Goal: Transaction & Acquisition: Purchase product/service

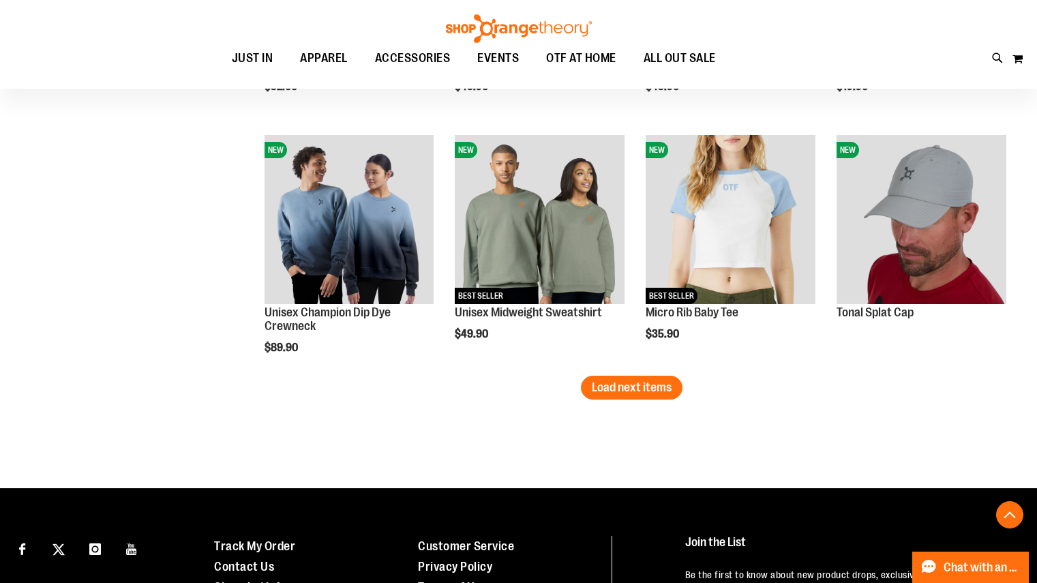
scroll to position [2123, 0]
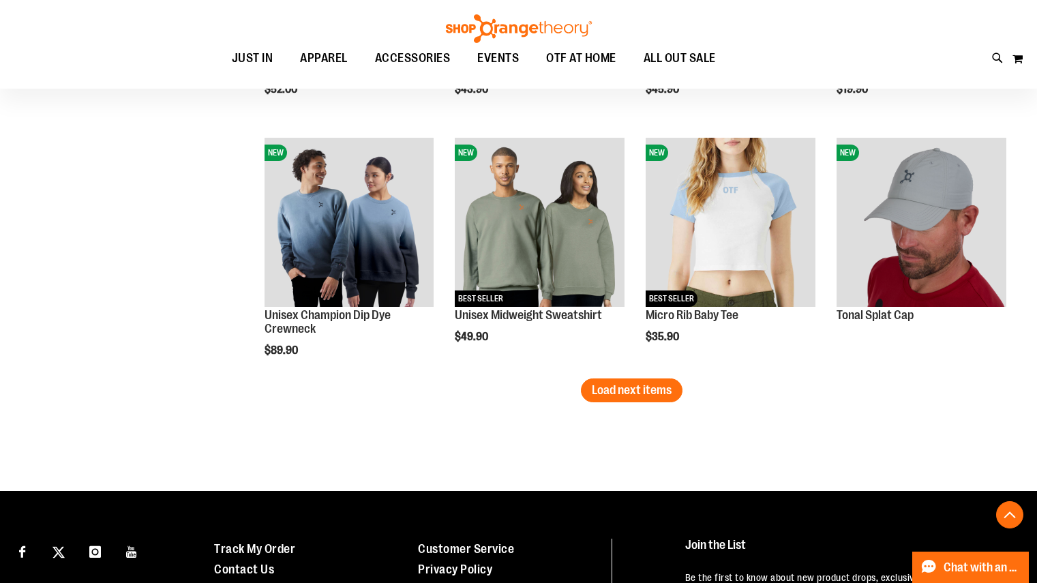
type input "**********"
click at [639, 383] on span "Load next items" at bounding box center [632, 390] width 80 height 14
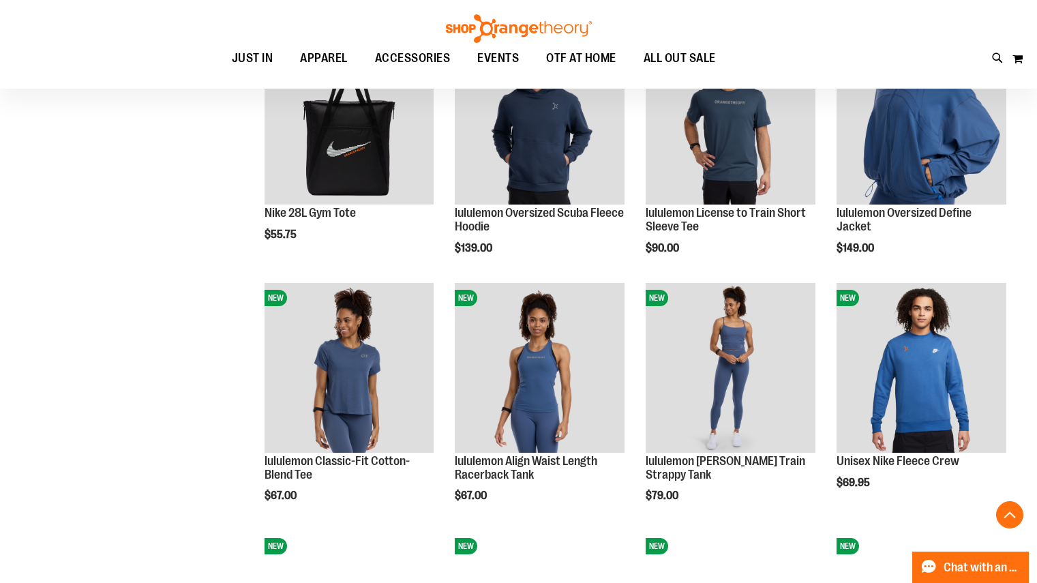
scroll to position [1219, 0]
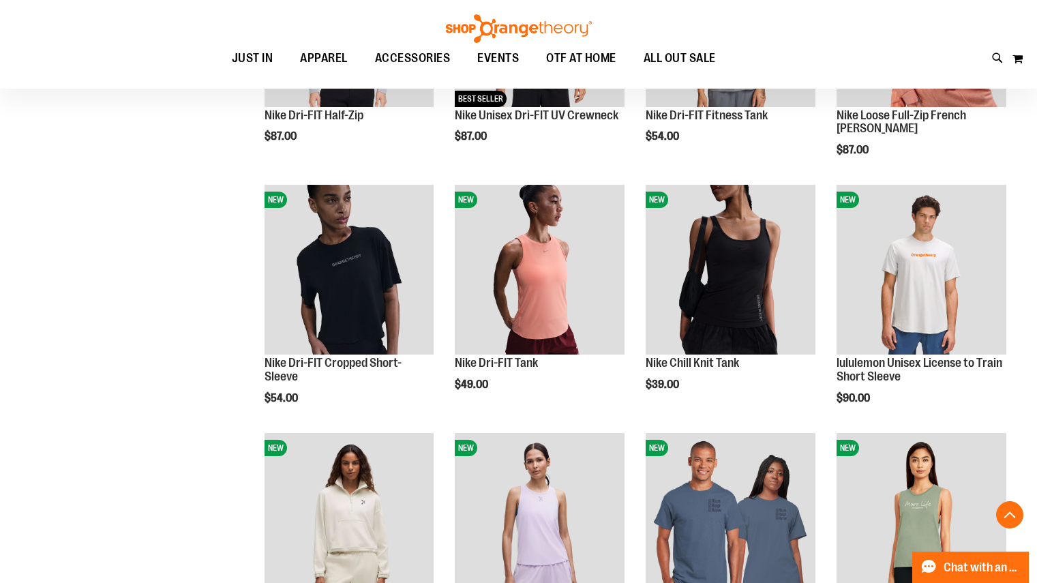
scroll to position [446, 0]
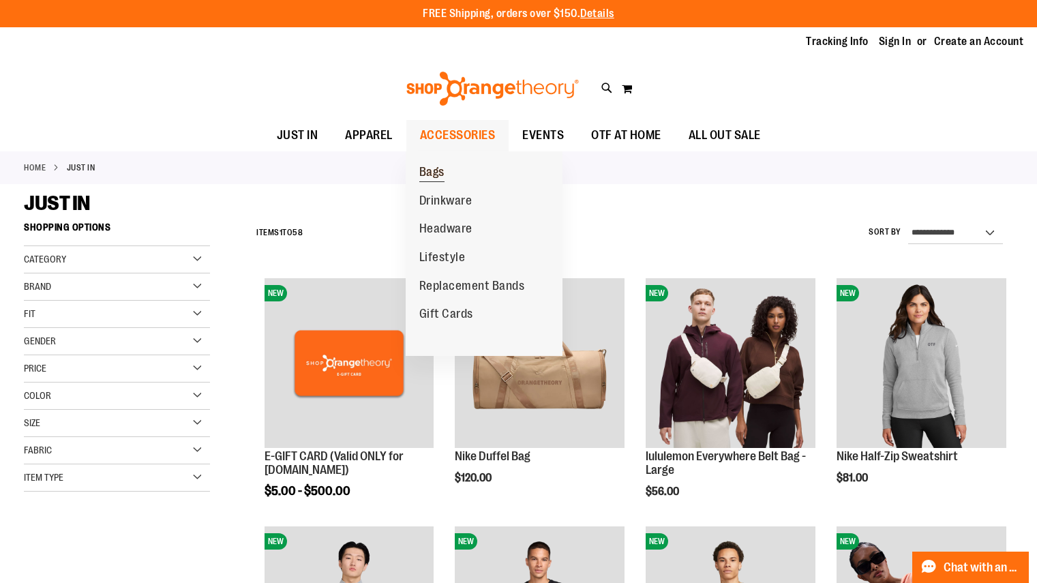
click at [429, 181] on span "Bags" at bounding box center [431, 173] width 25 height 17
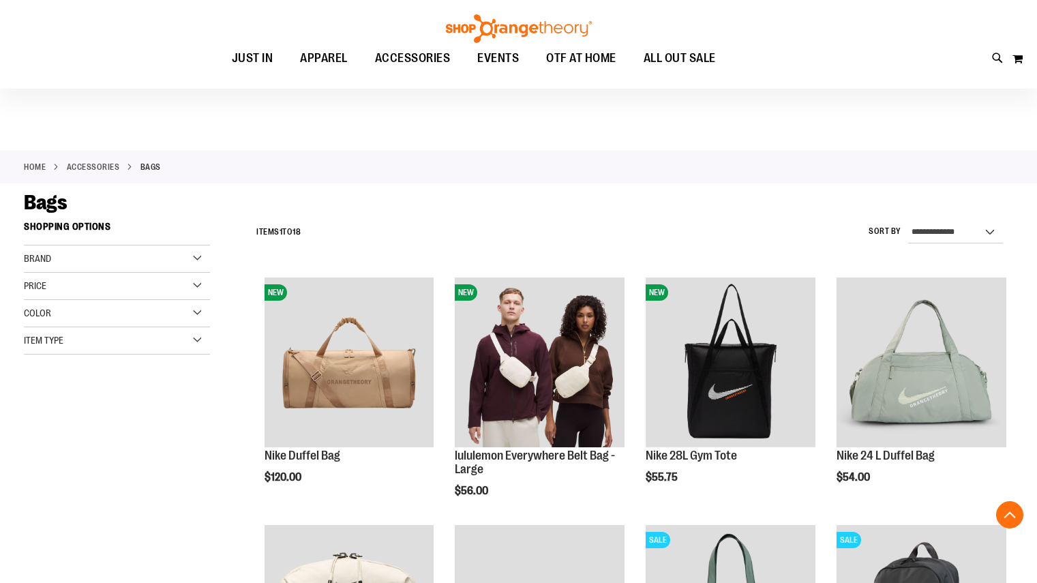
scroll to position [211, 0]
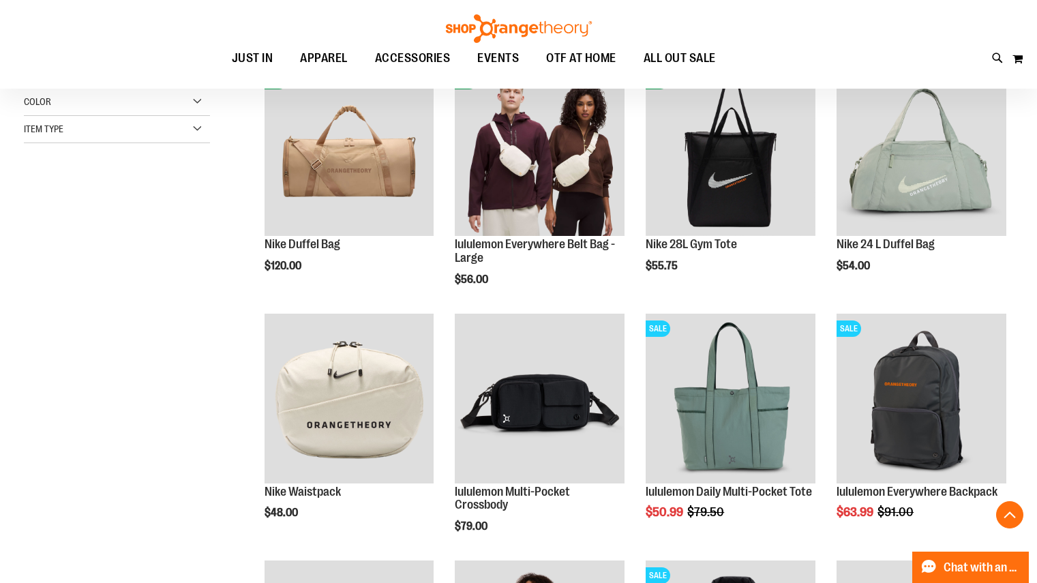
type input "**********"
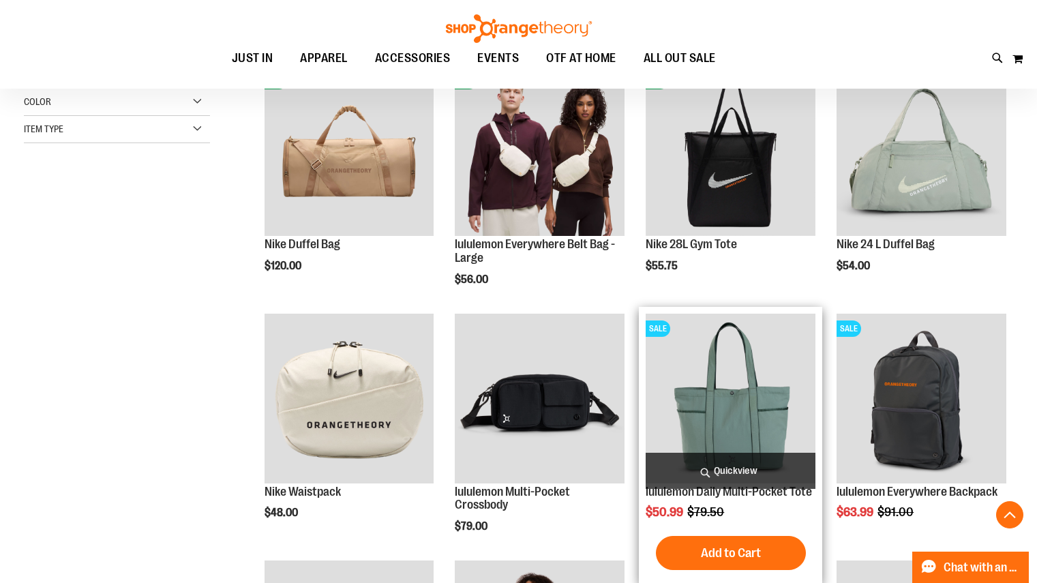
click at [744, 442] on img "product" at bounding box center [731, 399] width 170 height 170
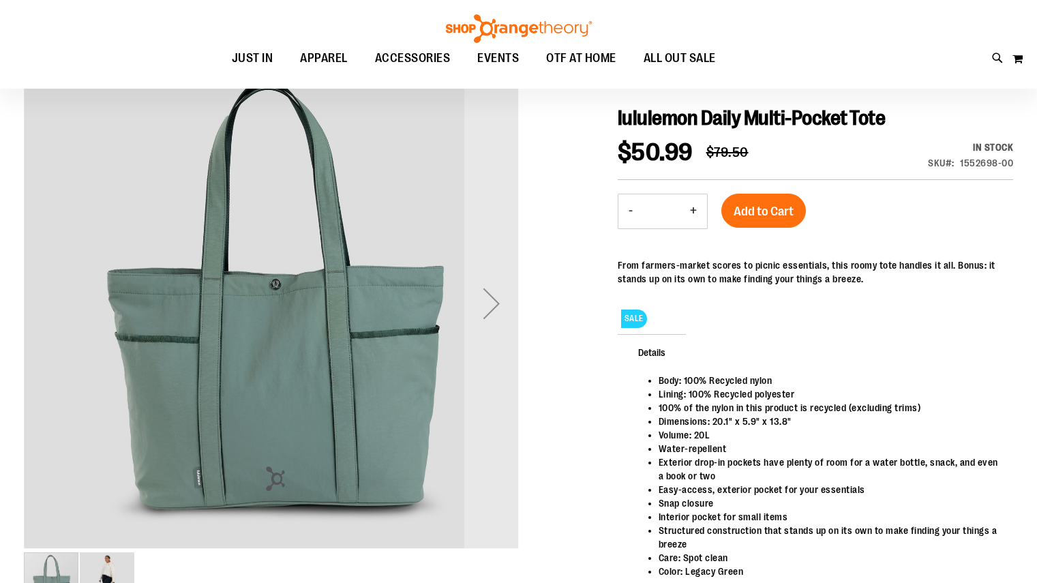
scroll to position [144, 0]
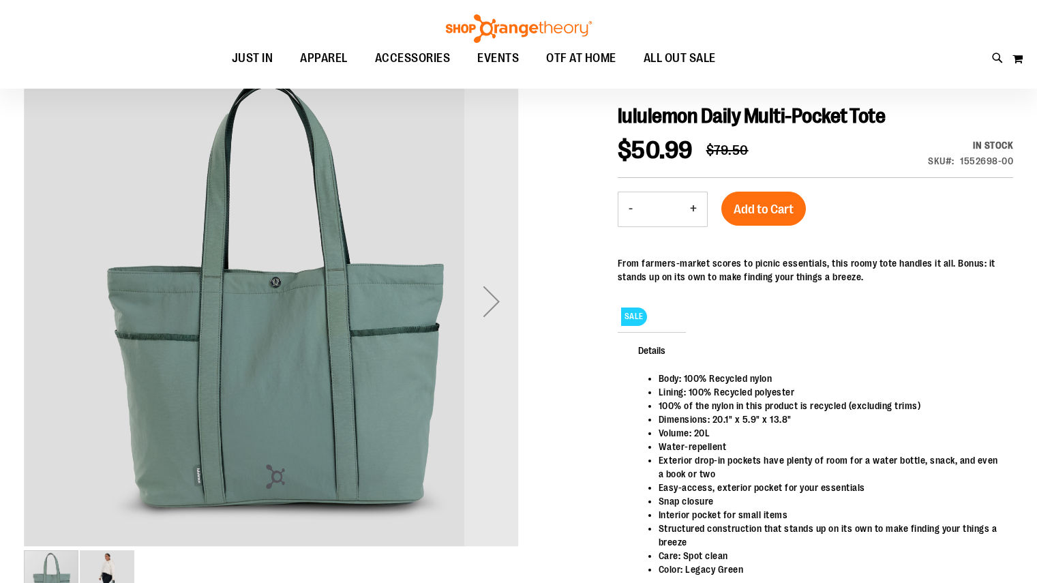
type input "**********"
click at [489, 307] on img "carousel" at bounding box center [271, 299] width 495 height 495
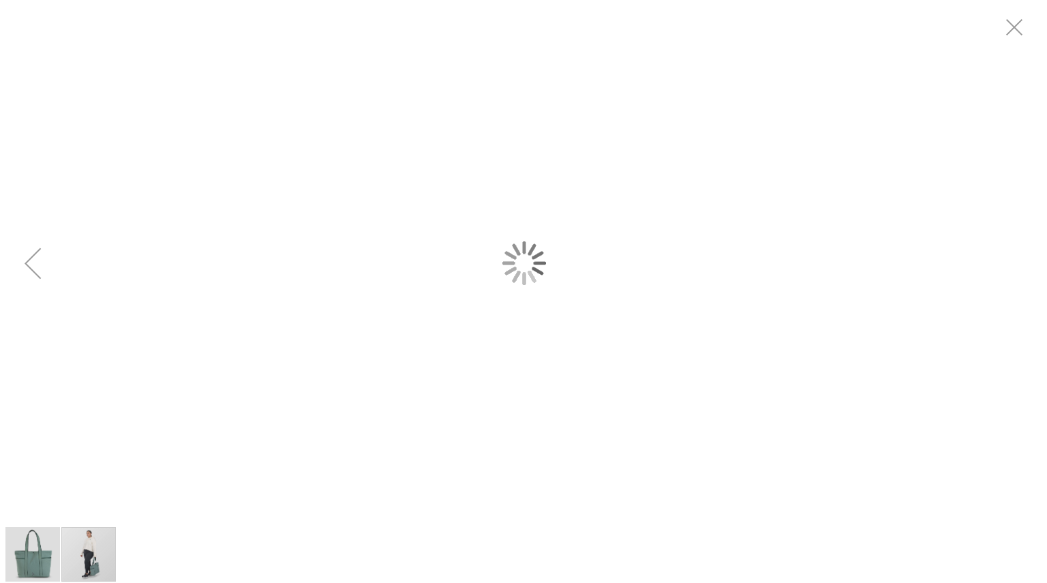
scroll to position [0, 0]
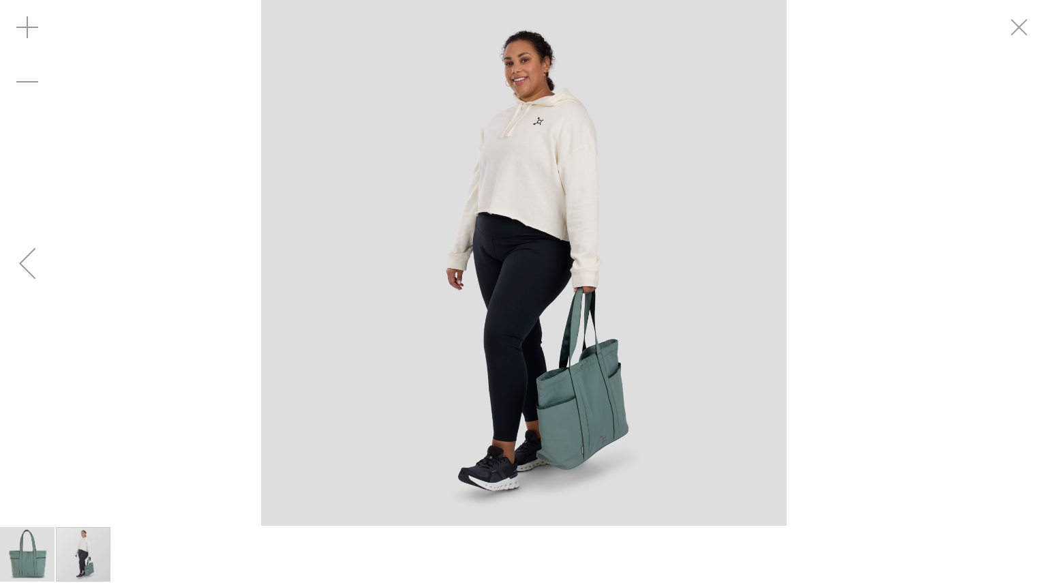
click at [32, 244] on div "carousel" at bounding box center [523, 263] width 1047 height 526
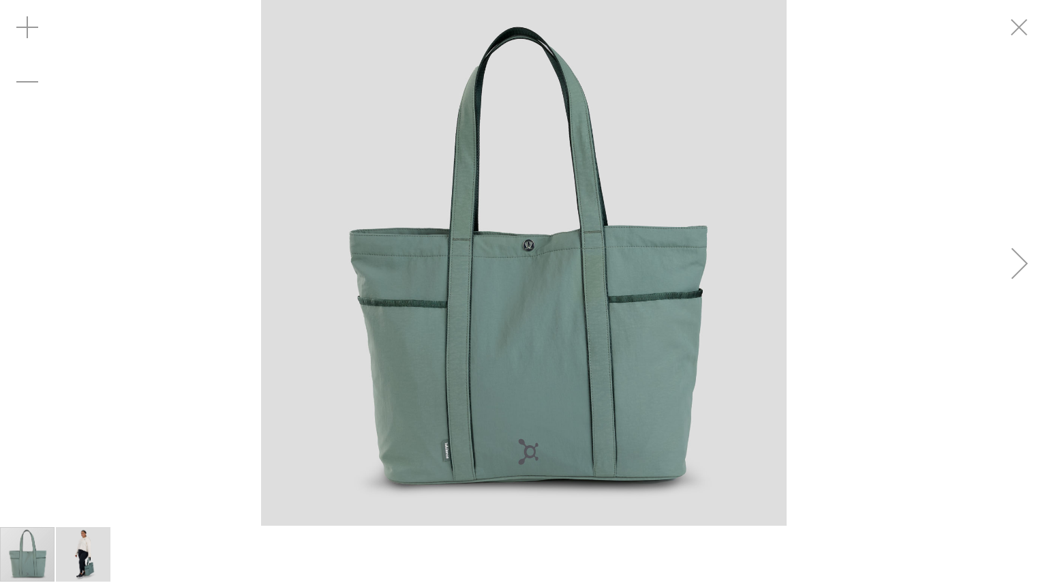
click at [1014, 57] on div "Toggle Nav Search Popular Suggestions Advanced Search" at bounding box center [523, 88] width 1047 height 63
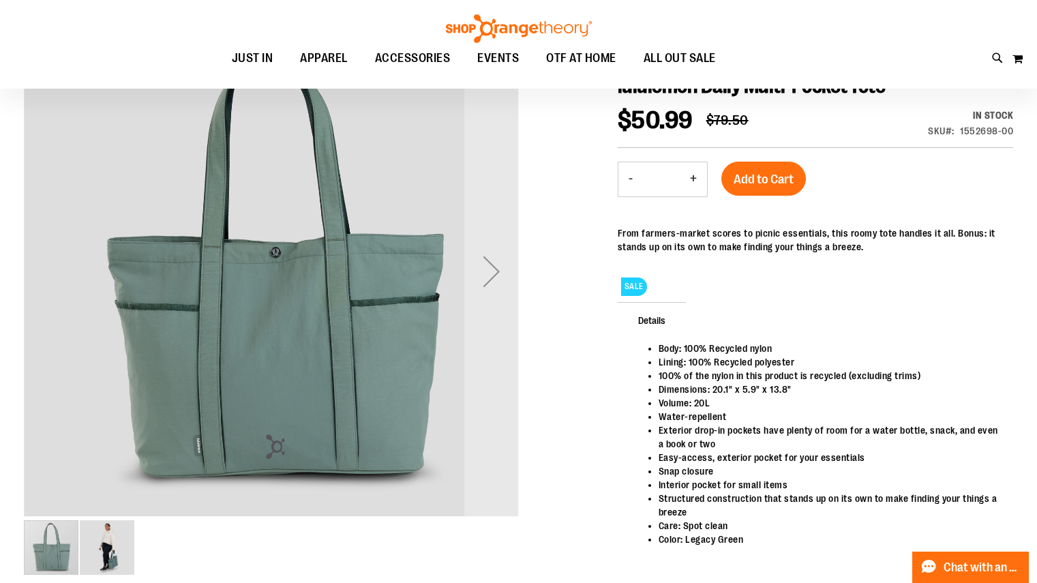
scroll to position [173, 0]
click at [750, 181] on span "Add to Cart" at bounding box center [764, 179] width 60 height 15
